Goal: Task Accomplishment & Management: Use online tool/utility

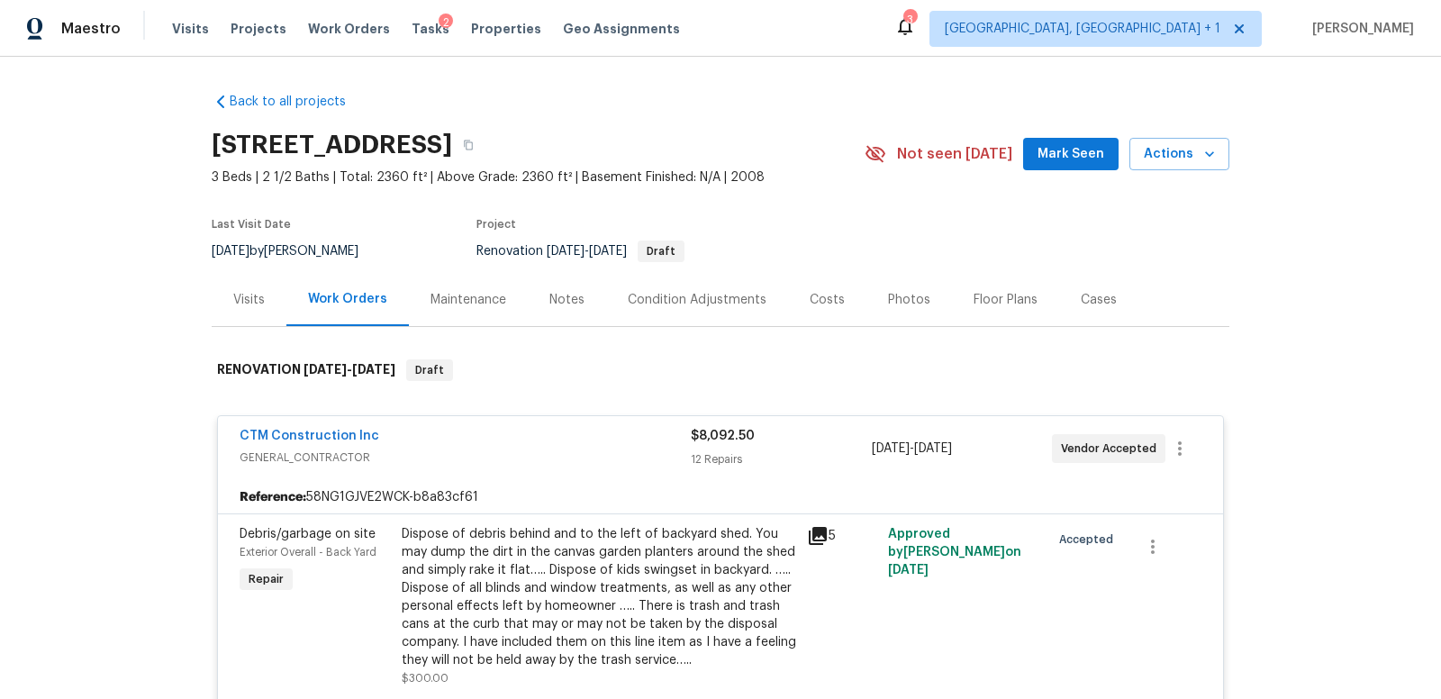
scroll to position [2401, 0]
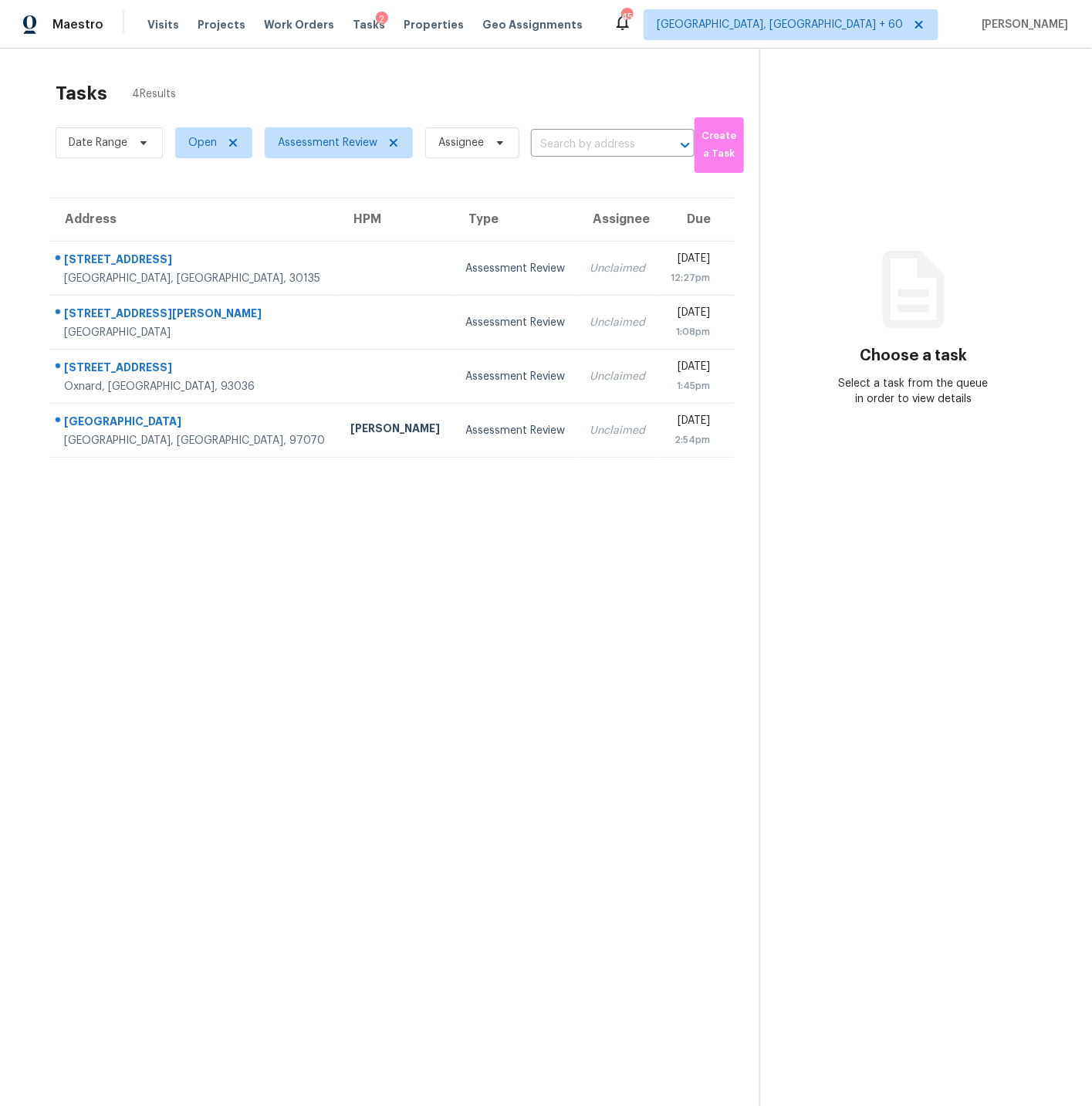
scroll to position [4, 0]
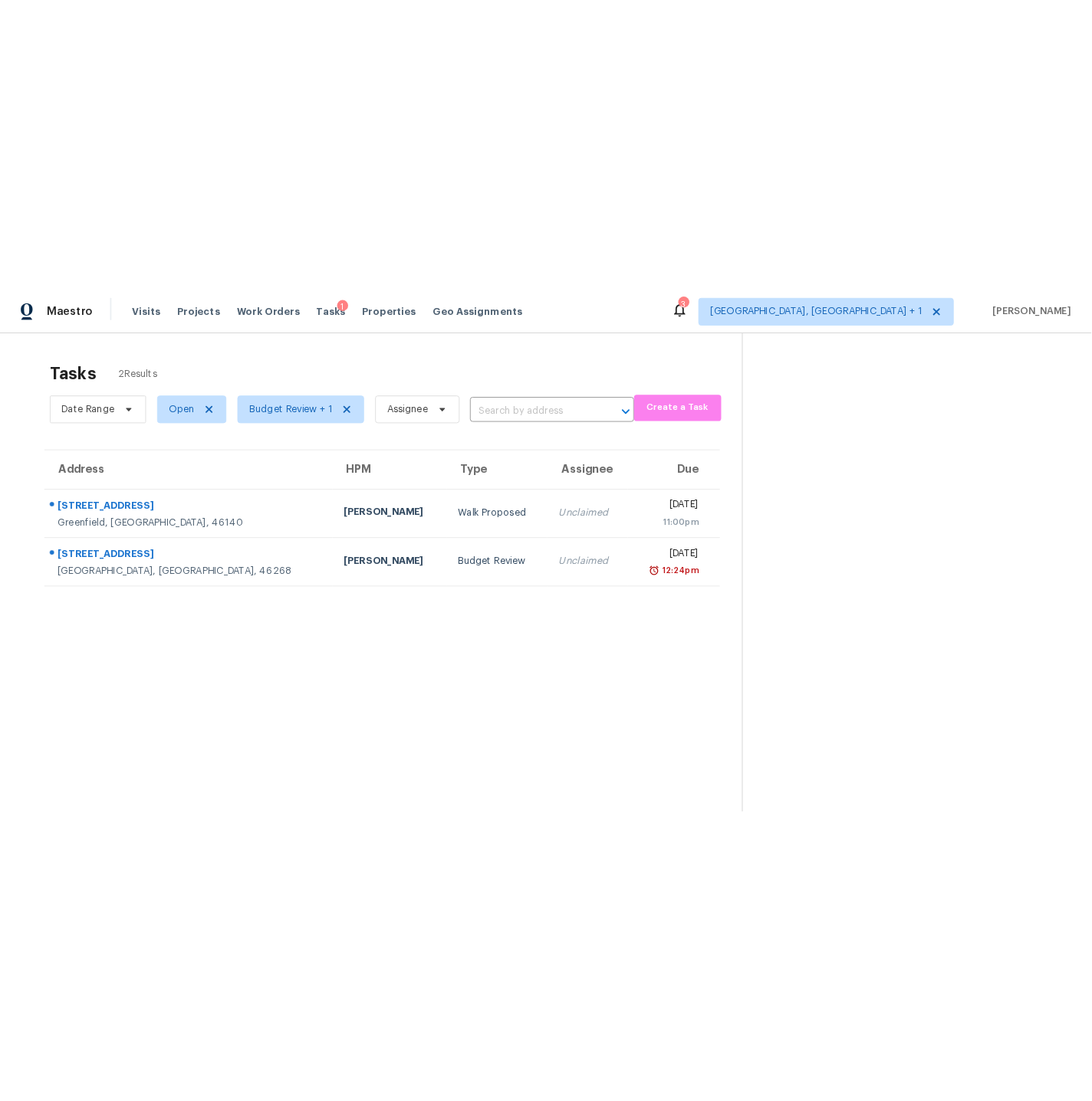
scroll to position [9, 0]
